Goal: Task Accomplishment & Management: Manage account settings

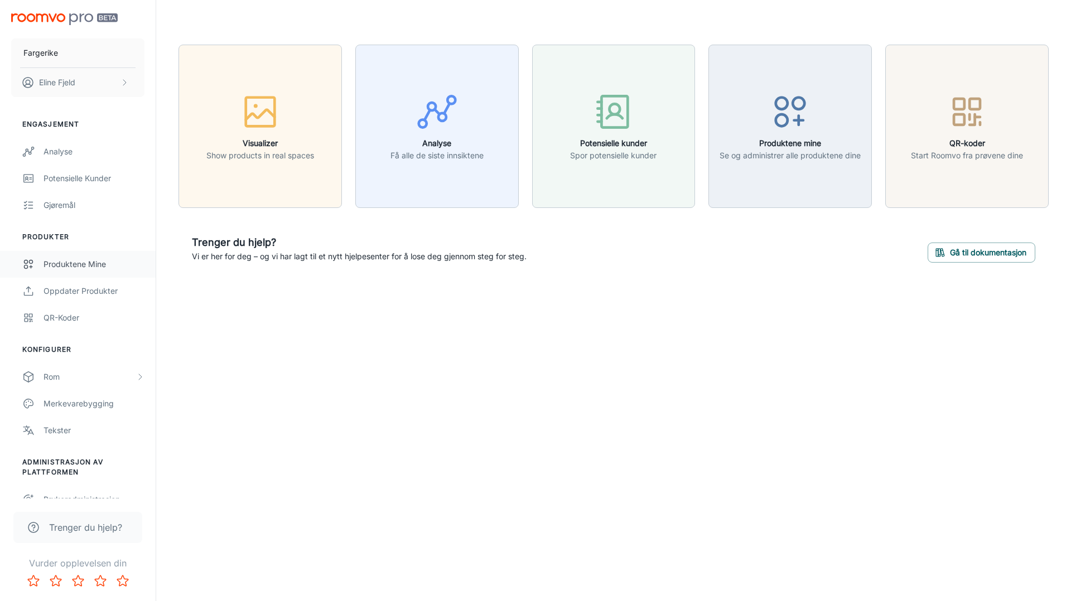
click at [81, 262] on div "Produktene mine" at bounding box center [94, 264] width 101 height 12
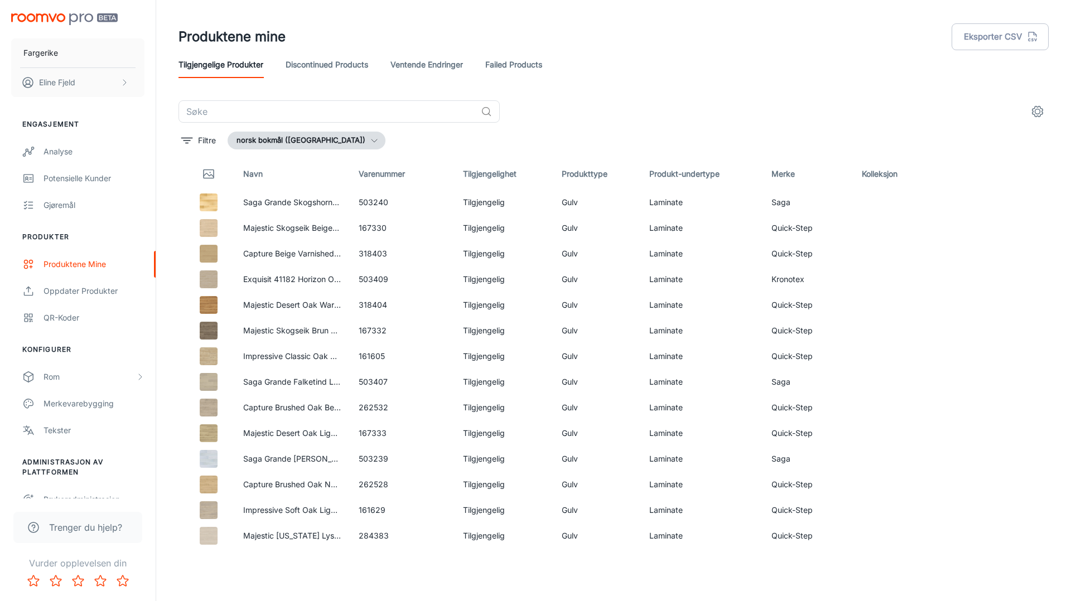
click at [524, 64] on link "Failed Products" at bounding box center [513, 64] width 57 height 27
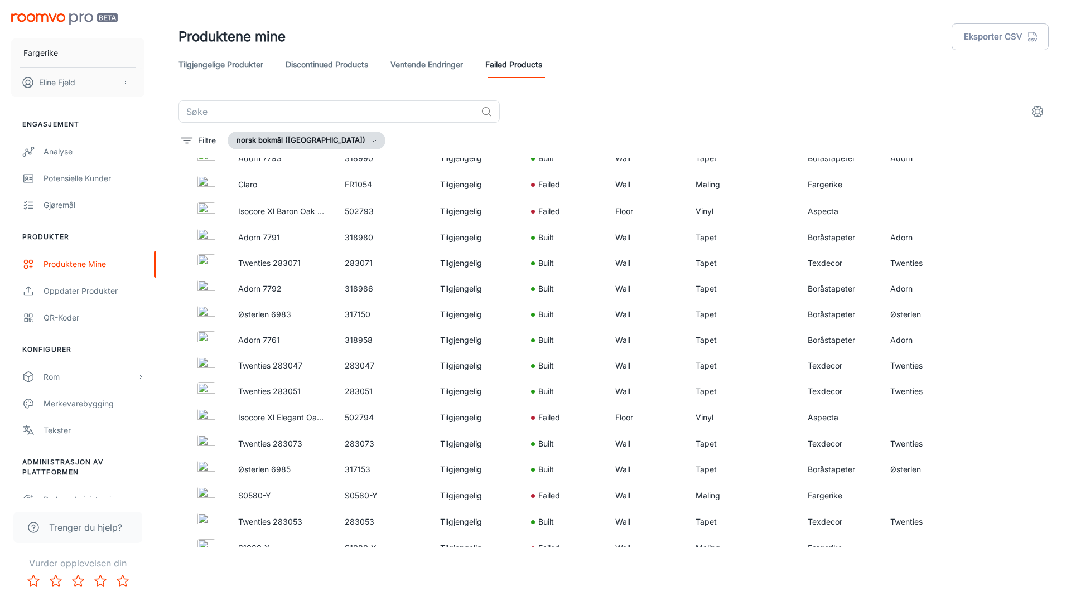
scroll to position [548, 0]
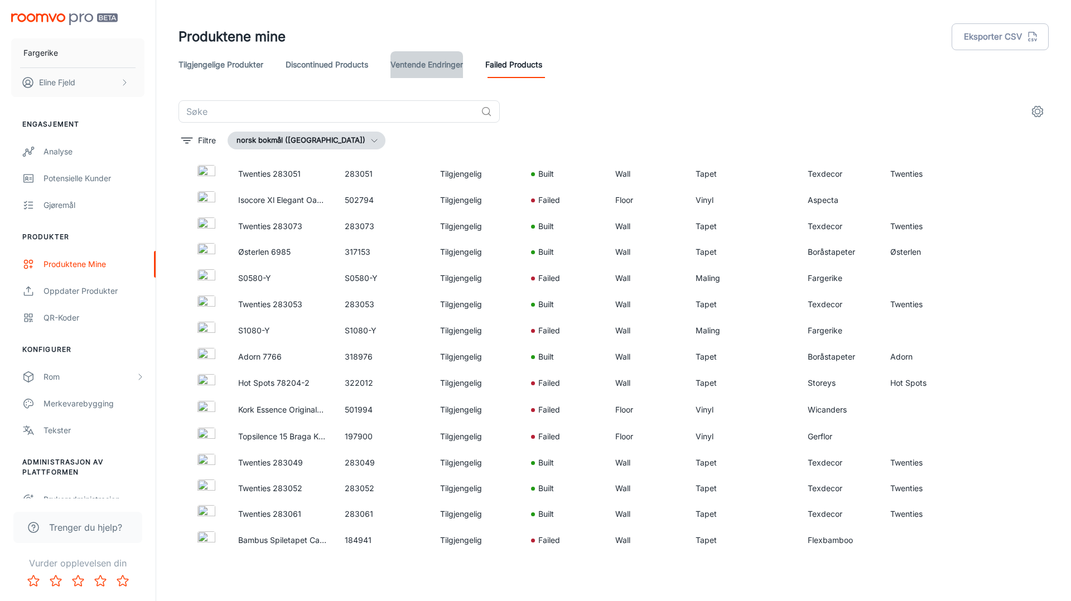
click at [436, 68] on link "Ventende endringer" at bounding box center [427, 64] width 73 height 27
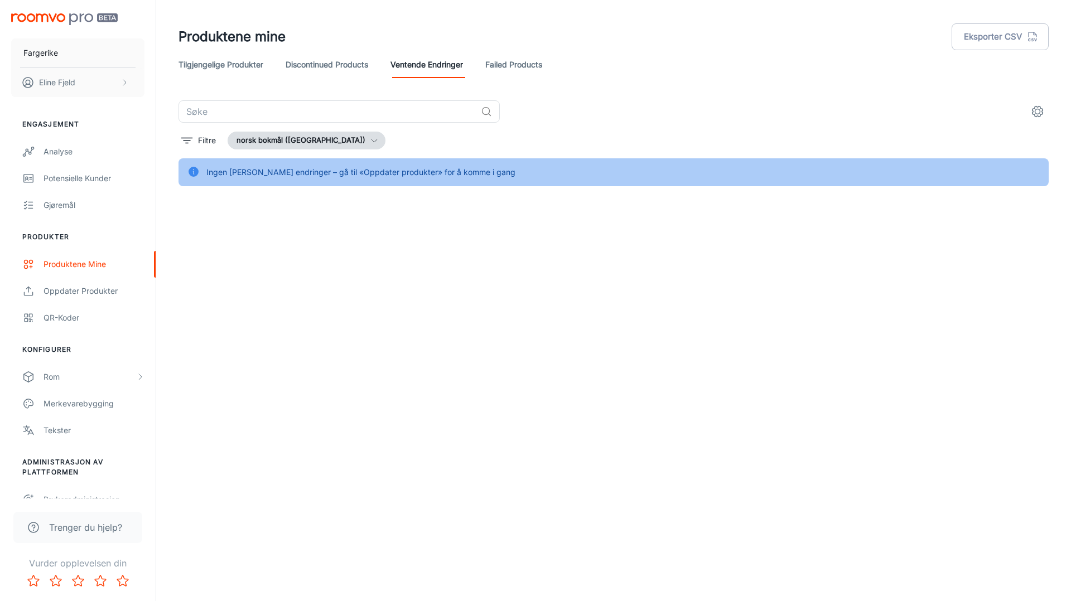
click at [352, 65] on link "Discontinued Products" at bounding box center [327, 64] width 83 height 27
click at [514, 66] on link "Failed Products" at bounding box center [513, 64] width 57 height 27
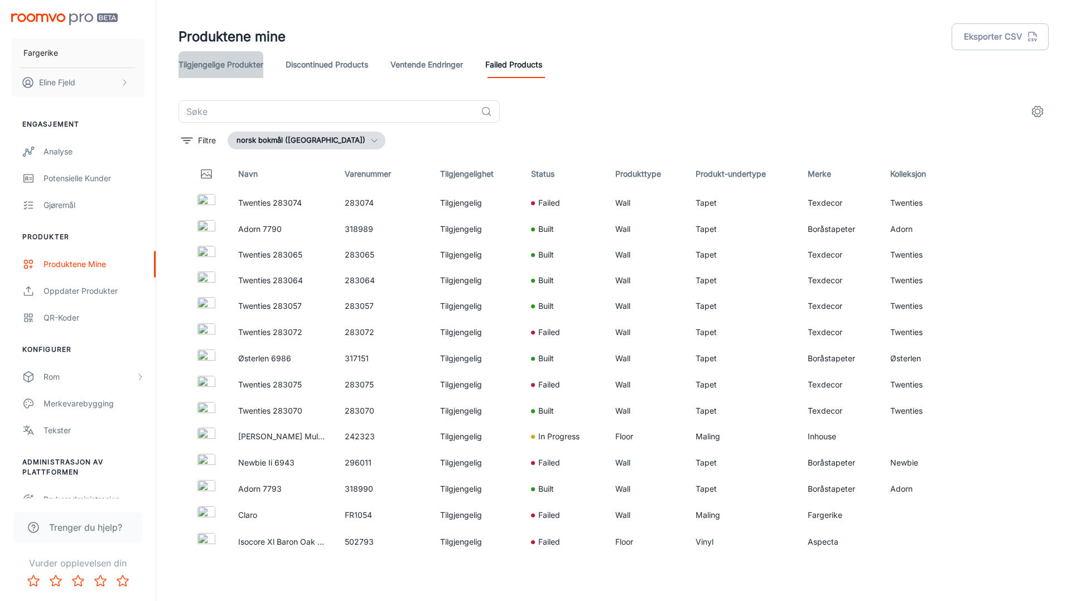
click at [234, 62] on link "Tilgjengelige produkter" at bounding box center [221, 64] width 85 height 27
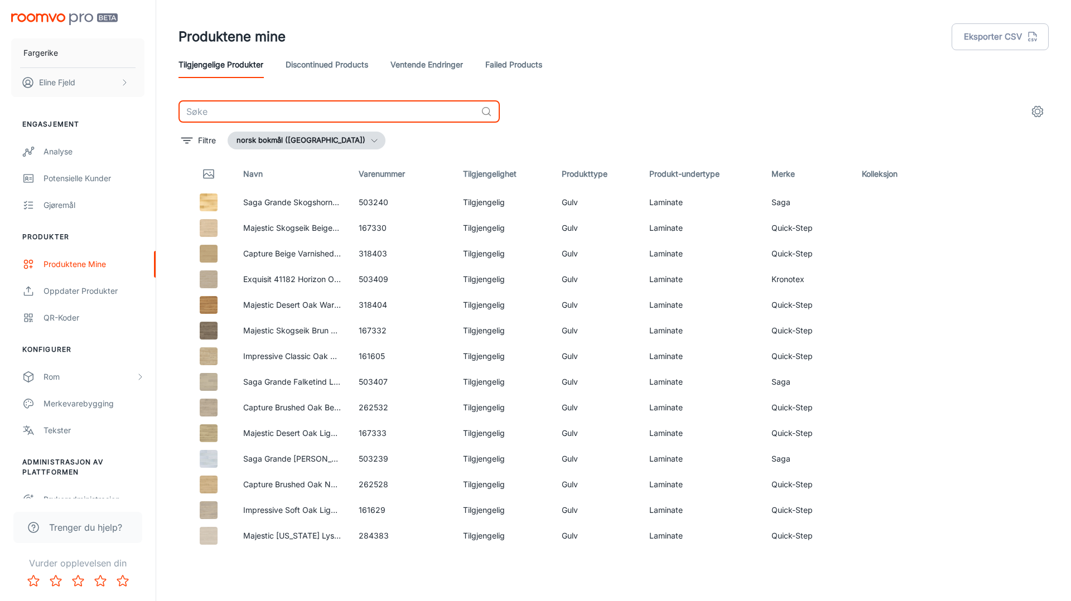
click at [339, 110] on input "text" at bounding box center [328, 111] width 298 height 22
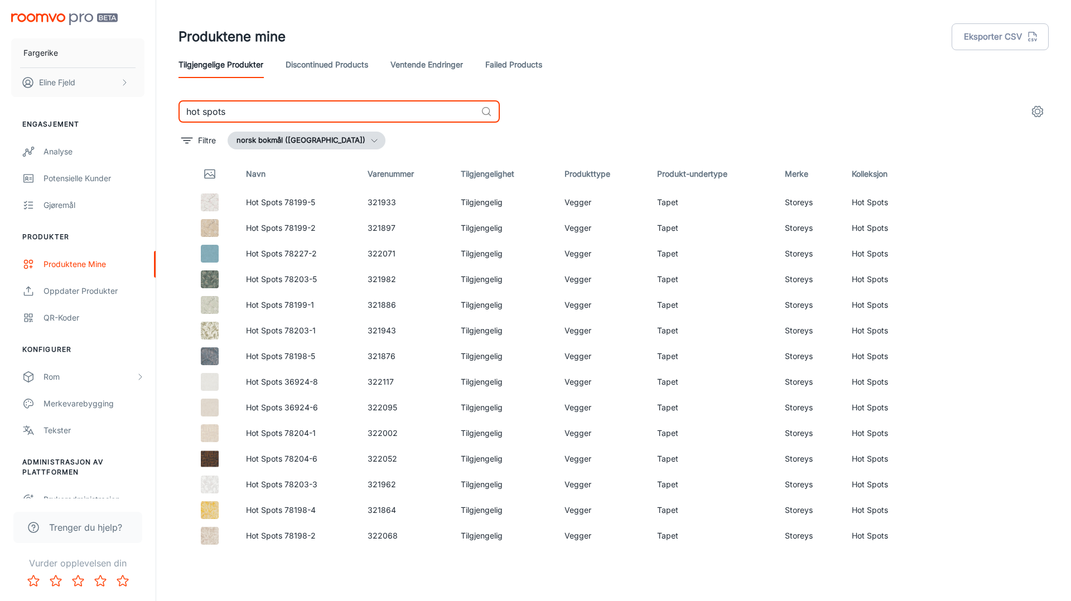
type input "hot spots"
